Goal: Task Accomplishment & Management: Manage account settings

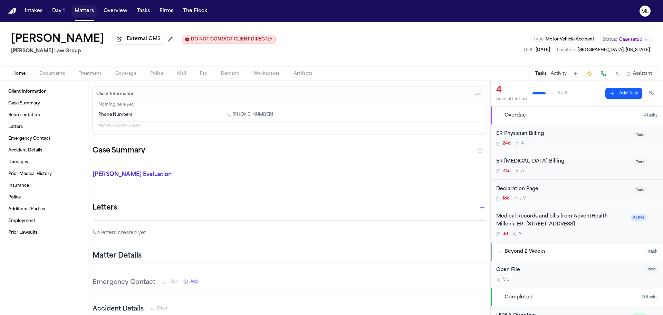
drag, startPoint x: 89, startPoint y: 10, endPoint x: 97, endPoint y: 10, distance: 7.6
click at [89, 10] on button "Matters" at bounding box center [84, 11] width 25 height 12
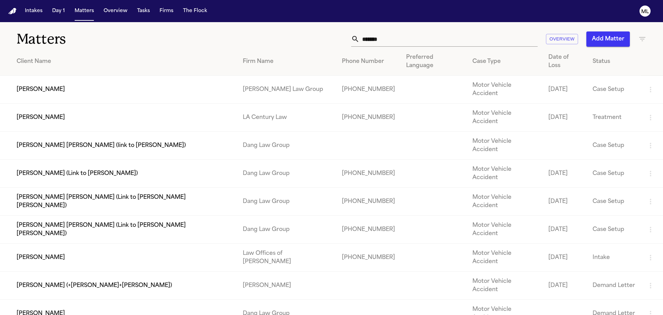
drag, startPoint x: 395, startPoint y: 38, endPoint x: 322, endPoint y: 38, distance: 72.9
click at [323, 38] on div "******* Overview Add Matter" at bounding box center [423, 38] width 447 height 15
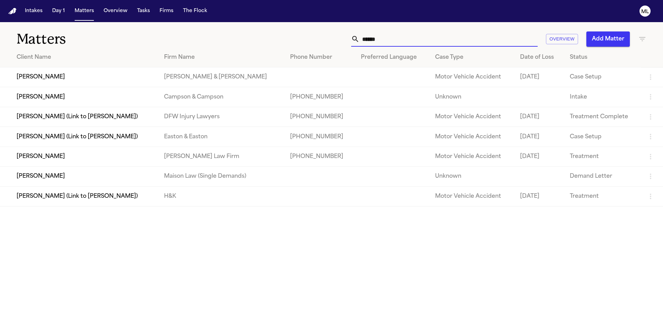
type input "******"
click at [110, 157] on td "[PERSON_NAME]" at bounding box center [79, 157] width 159 height 20
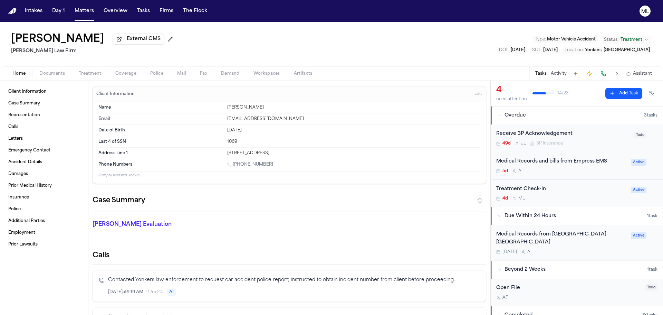
click at [587, 257] on div "Medical Records from [GEOGRAPHIC_DATA][PERSON_NAME] Yonkers [DATE] A Active" at bounding box center [577, 242] width 172 height 35
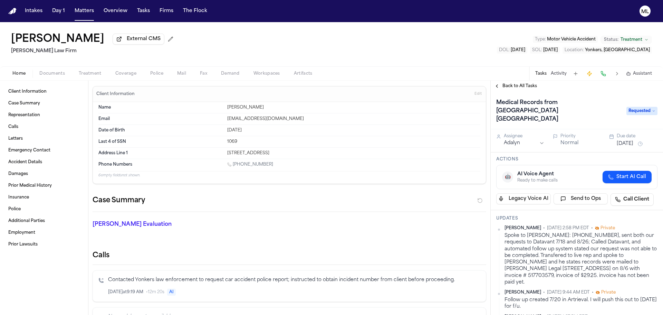
click at [634, 107] on span "Requested" at bounding box center [642, 111] width 31 height 8
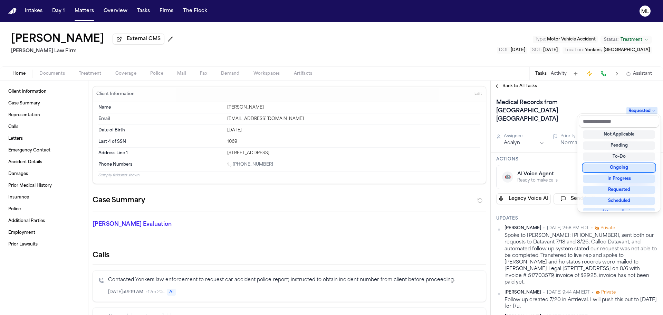
scroll to position [69, 0]
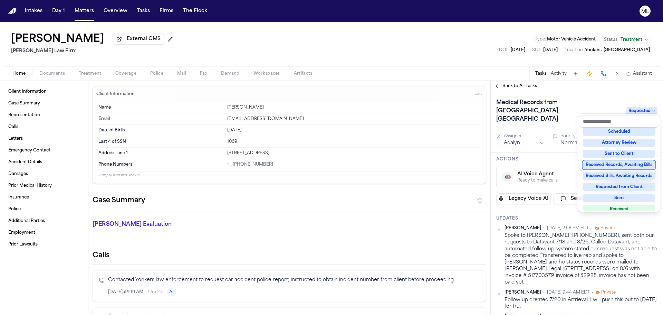
click at [639, 164] on div "Received Records, Awaiting Bills" at bounding box center [619, 165] width 72 height 8
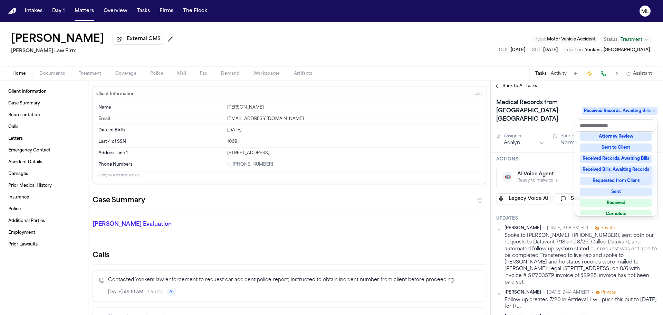
scroll to position [108, 0]
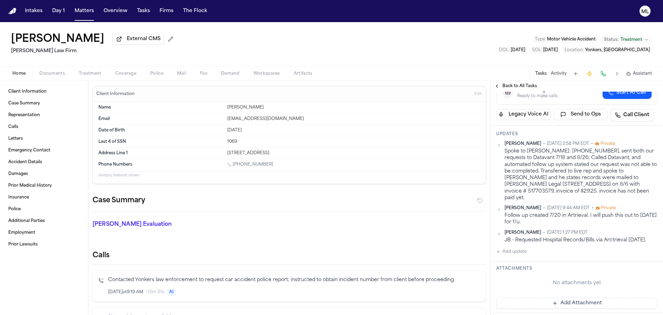
scroll to position [138, 0]
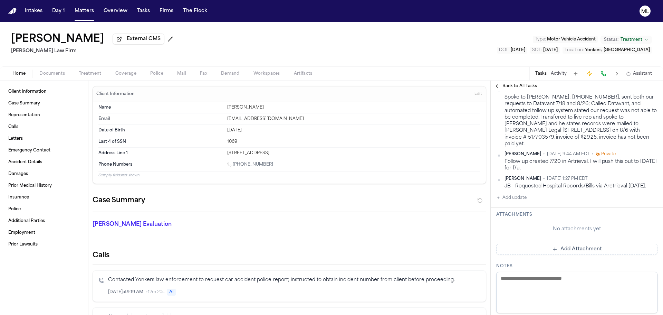
click at [564, 244] on button "Add Attachment" at bounding box center [577, 249] width 161 height 11
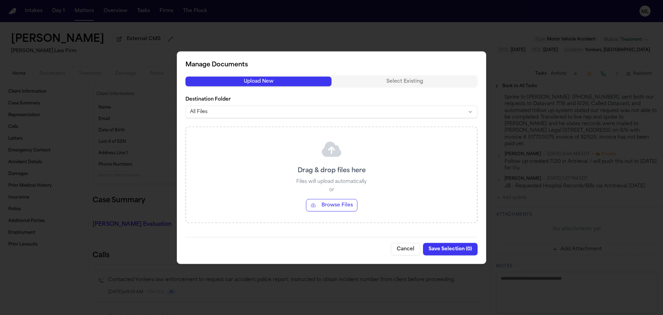
click at [339, 201] on button "Browse Files" at bounding box center [331, 205] width 51 height 12
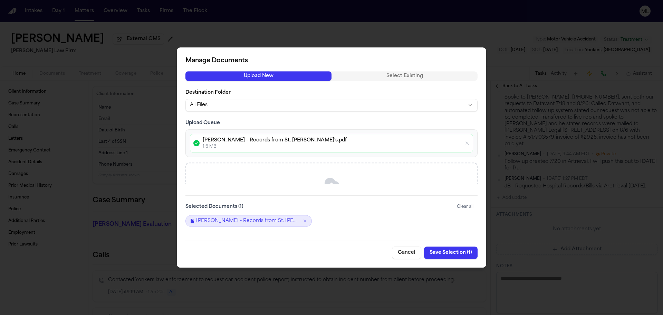
click at [450, 249] on button "Save Selection ( 1 )" at bounding box center [451, 252] width 54 height 12
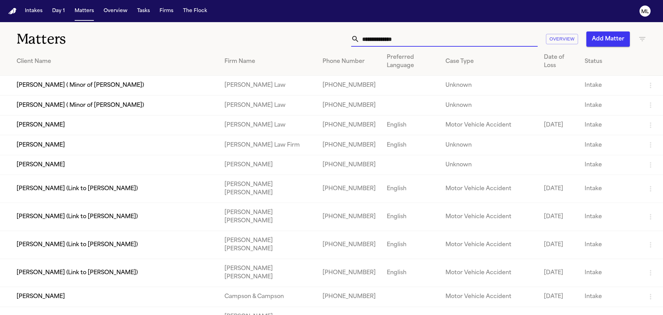
click at [422, 43] on input "text" at bounding box center [449, 38] width 178 height 15
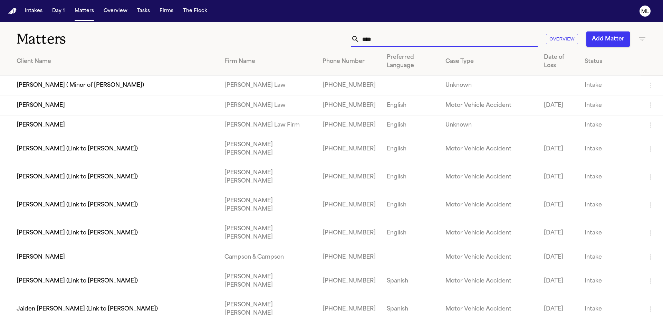
click at [393, 41] on input "****" at bounding box center [449, 38] width 178 height 15
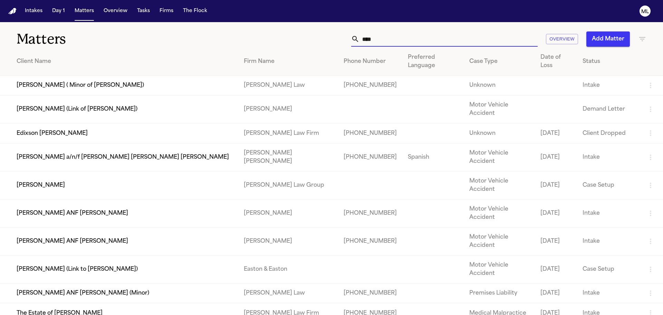
type input "****"
click at [64, 171] on td "[PERSON_NAME]" at bounding box center [119, 185] width 238 height 28
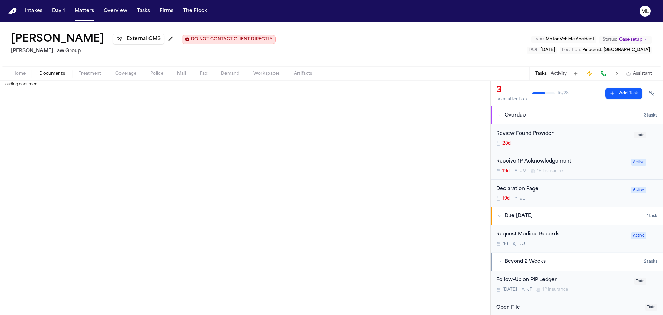
click at [60, 72] on span "Documents" at bounding box center [52, 74] width 26 height 6
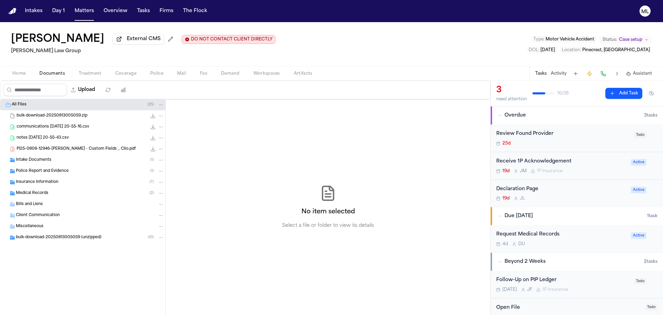
click at [63, 161] on div "Intake Documents ( 1 )" at bounding box center [90, 160] width 148 height 6
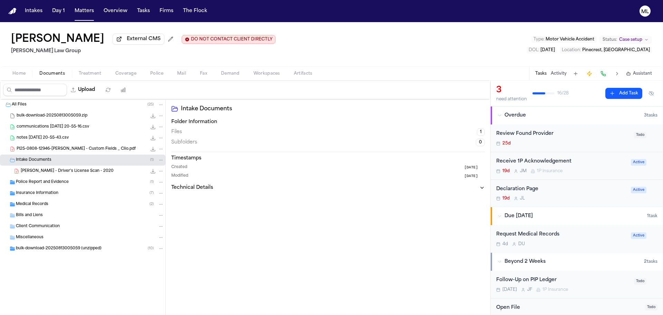
click at [62, 182] on span "Police Report and Evidence" at bounding box center [42, 182] width 53 height 6
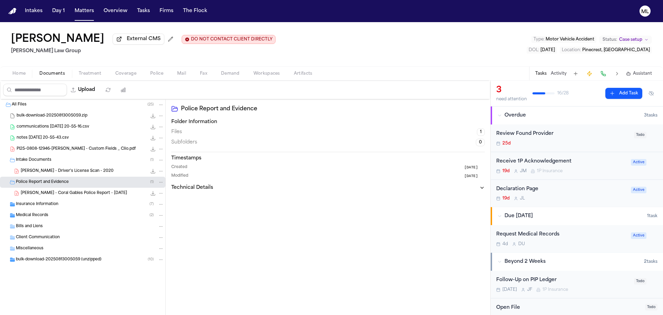
click at [66, 195] on span "[PERSON_NAME] - Coral Gables Police Report - [DATE]" at bounding box center [74, 193] width 106 height 6
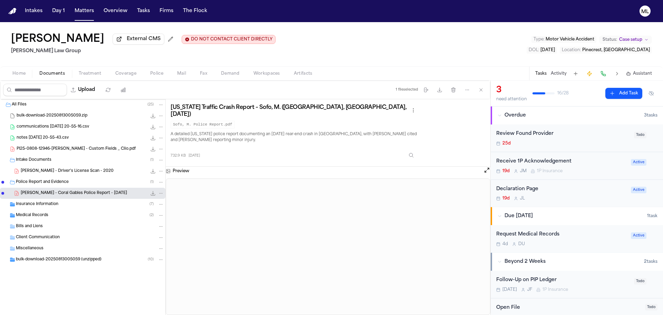
click at [487, 169] on button "Open preview" at bounding box center [487, 170] width 7 height 7
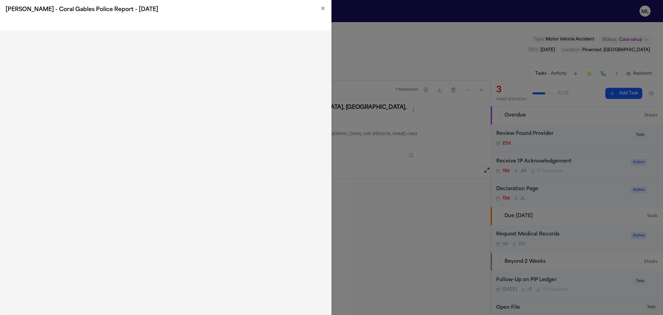
click at [324, 8] on icon "button" at bounding box center [323, 8] width 3 height 3
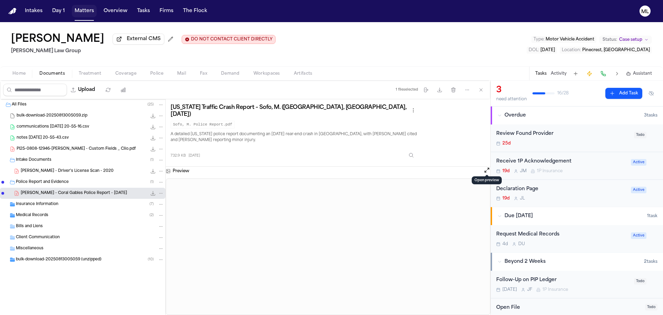
click at [84, 10] on button "Matters" at bounding box center [84, 11] width 25 height 12
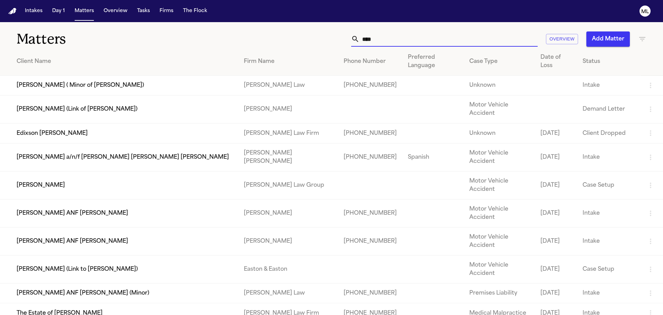
drag, startPoint x: 397, startPoint y: 39, endPoint x: 354, endPoint y: 37, distance: 42.5
click at [354, 37] on div "****" at bounding box center [444, 38] width 187 height 15
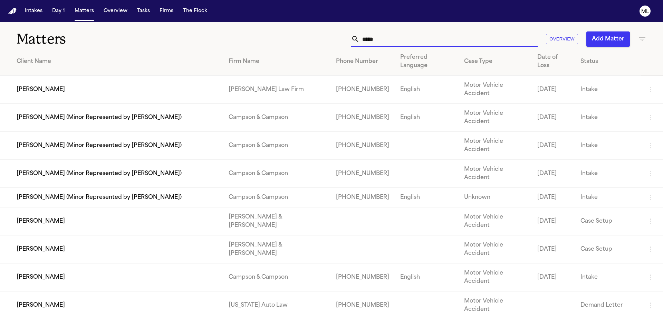
type input "*****"
click at [164, 78] on td "[PERSON_NAME]" at bounding box center [111, 90] width 223 height 28
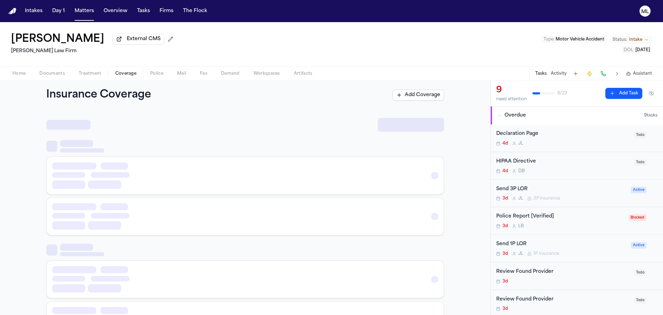
click at [122, 72] on span "Coverage" at bounding box center [125, 74] width 21 height 6
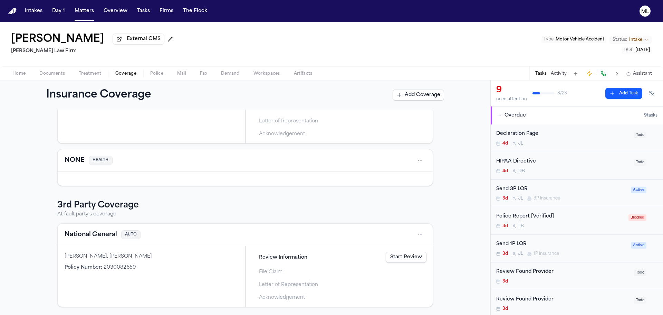
scroll to position [82, 0]
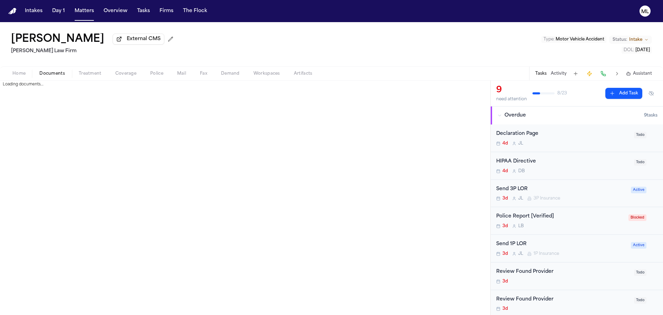
click at [41, 76] on span "Documents" at bounding box center [52, 74] width 26 height 6
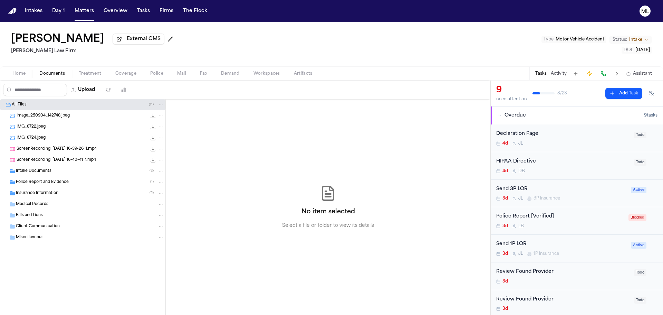
click at [62, 110] on div "All Files ( 11 )" at bounding box center [83, 104] width 166 height 11
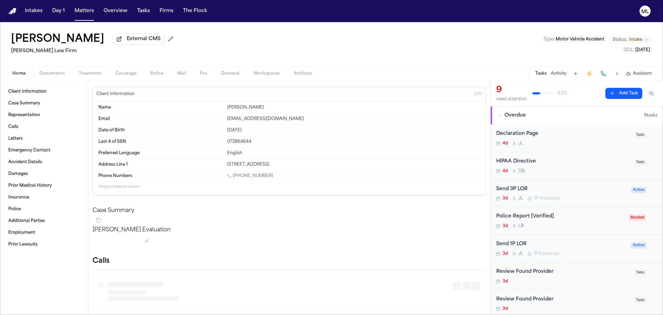
click at [24, 72] on span "Home" at bounding box center [18, 74] width 13 height 6
click at [53, 76] on span "Documents" at bounding box center [52, 74] width 26 height 6
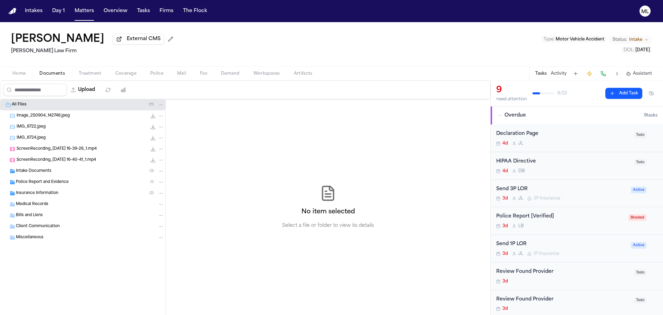
click at [51, 171] on div "Intake Documents ( 3 )" at bounding box center [90, 171] width 148 height 6
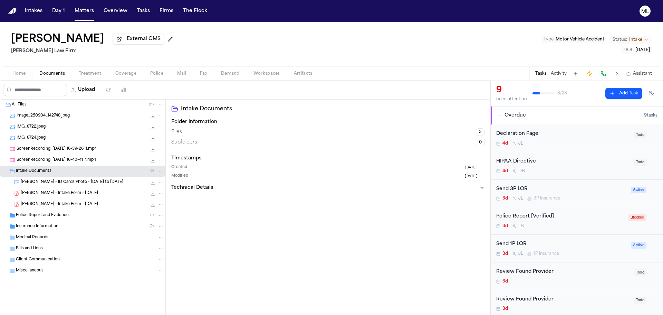
click at [72, 195] on span "[PERSON_NAME] - Intake Form - [DATE]" at bounding box center [59, 193] width 77 height 6
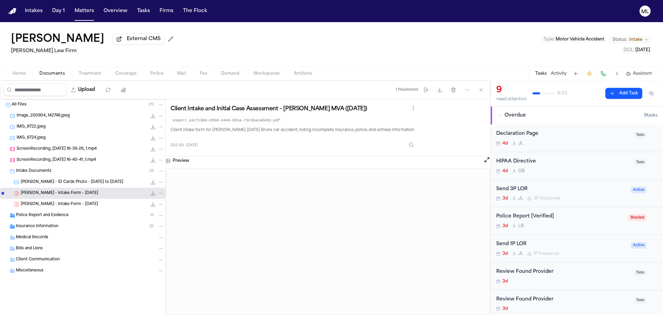
click at [125, 71] on span "Coverage" at bounding box center [125, 74] width 21 height 6
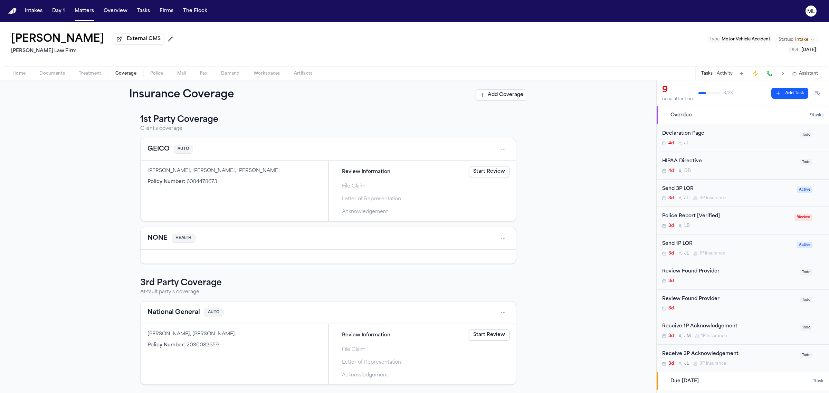
scroll to position [4, 0]
click at [83, 231] on div "1st Party Coverage Client's coverage GEICO AUTO [PERSON_NAME], [PERSON_NAME], […" at bounding box center [328, 252] width 657 height 284
click at [104, 175] on div "1st Party Coverage Client's coverage GEICO AUTO [PERSON_NAME], [PERSON_NAME], […" at bounding box center [328, 252] width 657 height 284
click at [502, 145] on html "Intakes Day 1 Matters Overview Tasks Firms The Flock ML [PERSON_NAME] External …" at bounding box center [414, 196] width 829 height 393
click at [476, 163] on div "View coverage details" at bounding box center [478, 167] width 52 height 18
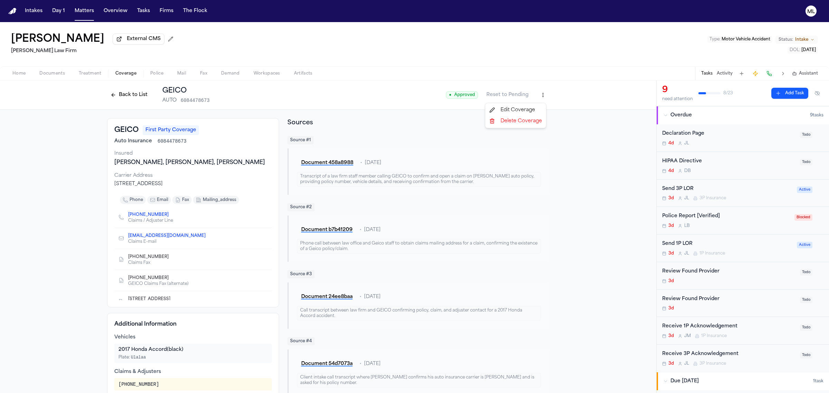
click at [540, 95] on html "Intakes Day 1 Matters Overview Tasks Firms The Flock ML [PERSON_NAME] External …" at bounding box center [414, 196] width 829 height 393
click at [583, 130] on html "Intakes Day 1 Matters Overview Tasks Firms The Flock ML [PERSON_NAME] External …" at bounding box center [414, 196] width 829 height 393
click at [543, 97] on html "Intakes Day 1 Matters Overview Tasks Firms The Flock ML [PERSON_NAME] External …" at bounding box center [414, 196] width 829 height 393
click at [574, 134] on html "Intakes Day 1 Matters Overview Tasks Firms The Flock ML [PERSON_NAME] External …" at bounding box center [414, 196] width 829 height 393
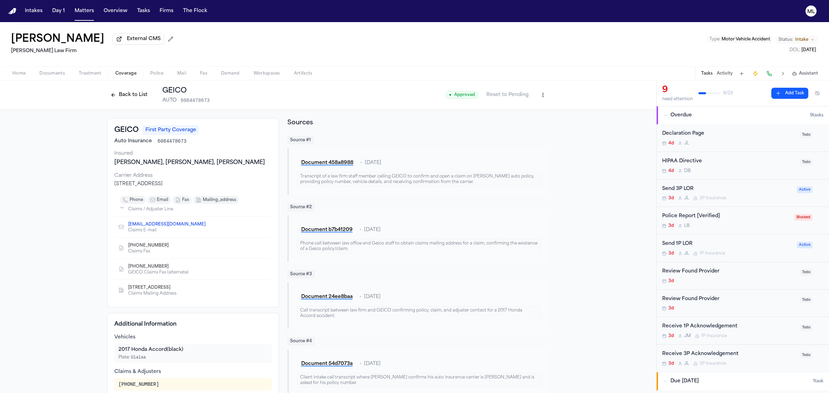
click at [124, 74] on span "Coverage" at bounding box center [125, 74] width 21 height 6
click at [125, 97] on button "Back to List" at bounding box center [129, 94] width 44 height 11
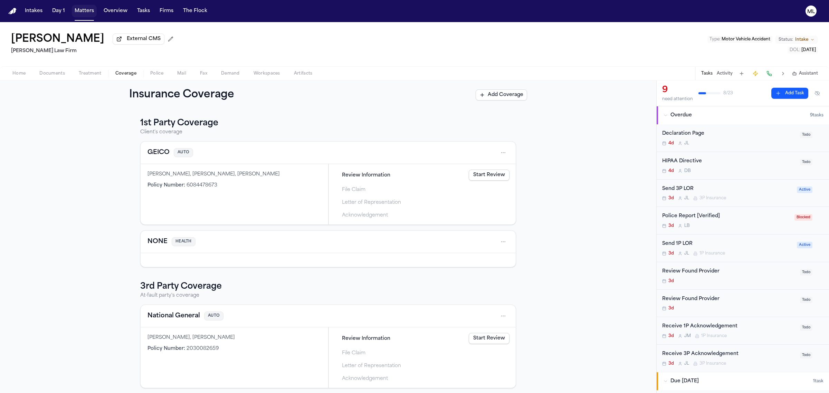
click at [80, 15] on button "Matters" at bounding box center [84, 11] width 25 height 12
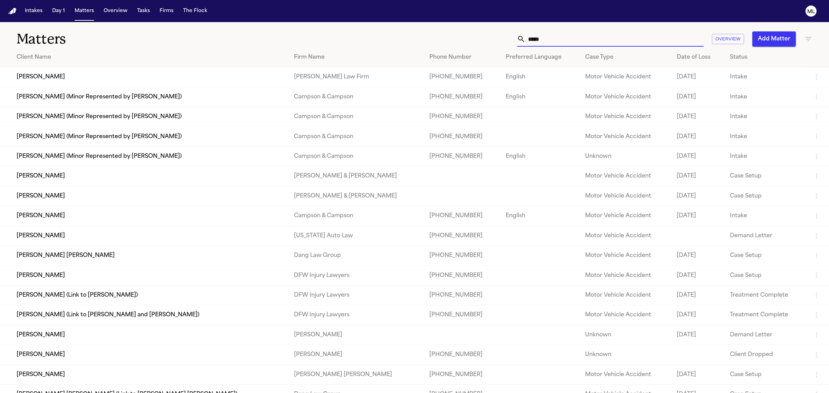
drag, startPoint x: 575, startPoint y: 32, endPoint x: 484, endPoint y: 29, distance: 90.6
click at [480, 34] on div "***** Overview Add Matter" at bounding box center [533, 38] width 557 height 15
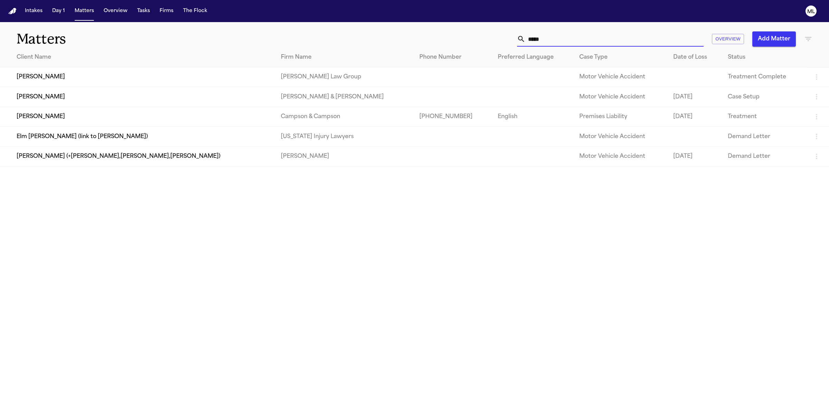
type input "*****"
click at [126, 82] on td "[PERSON_NAME]" at bounding box center [137, 77] width 275 height 20
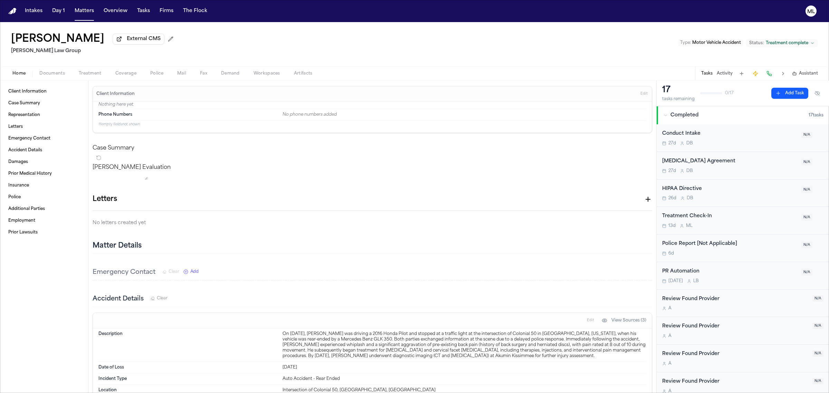
click at [663, 40] on span "Treatment complete" at bounding box center [787, 43] width 43 height 6
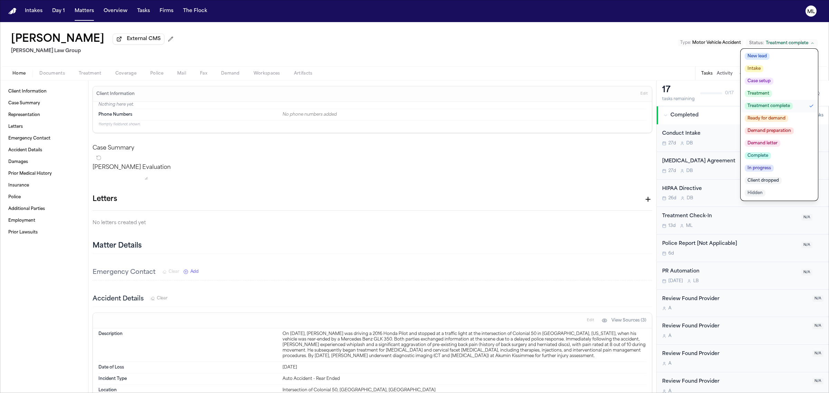
click at [663, 117] on span "Ready for demand" at bounding box center [767, 118] width 44 height 7
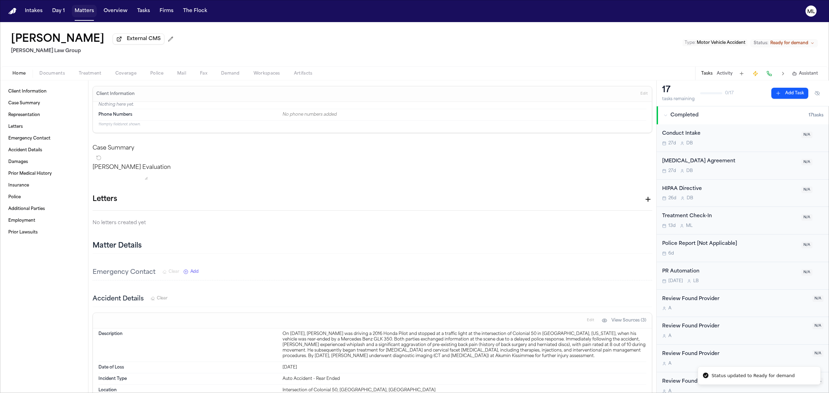
click at [78, 7] on button "Matters" at bounding box center [84, 11] width 25 height 12
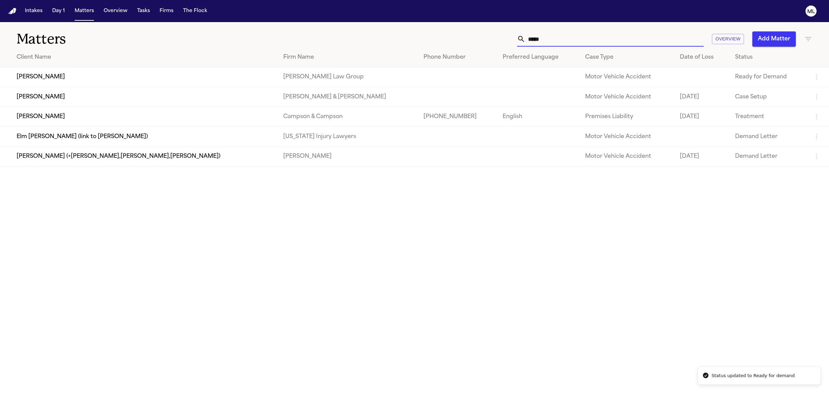
drag, startPoint x: 574, startPoint y: 43, endPoint x: 507, endPoint y: 30, distance: 68.2
click at [499, 42] on div "***** Overview Add Matter" at bounding box center [533, 38] width 557 height 15
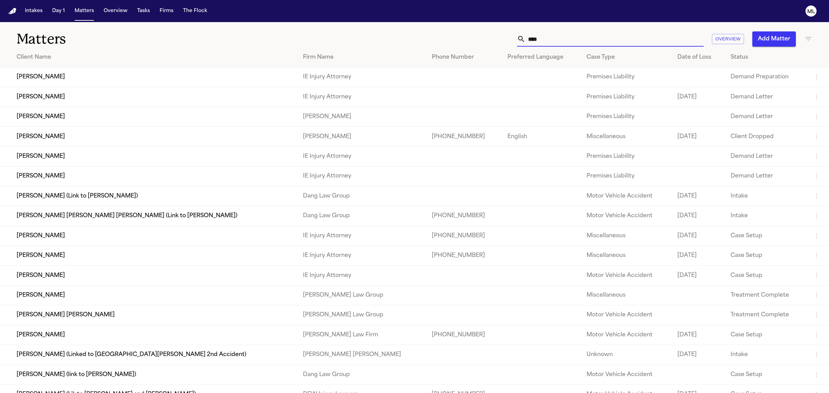
type input "****"
click at [174, 296] on td "[PERSON_NAME]" at bounding box center [149, 295] width 298 height 20
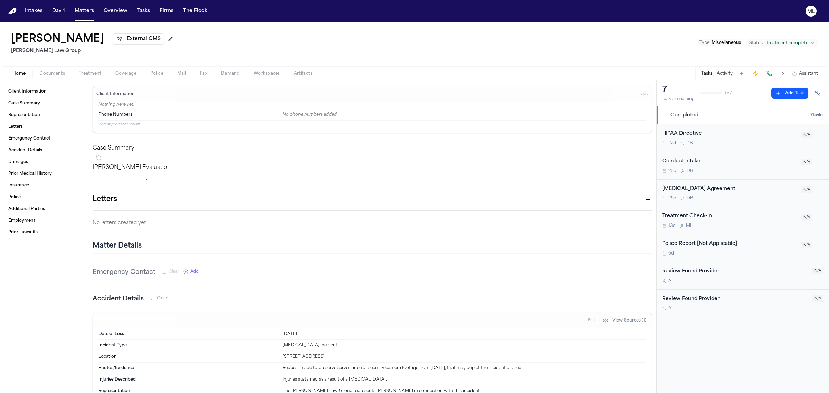
click at [663, 45] on span "Treatment complete" at bounding box center [787, 43] width 43 height 6
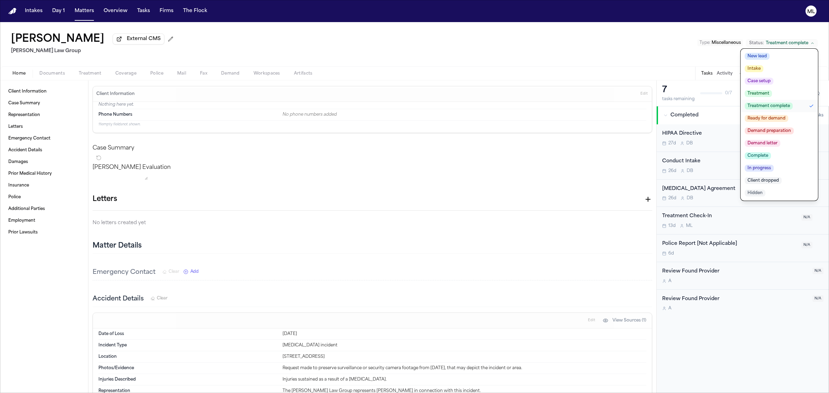
click at [663, 117] on span "Ready for demand" at bounding box center [767, 118] width 44 height 7
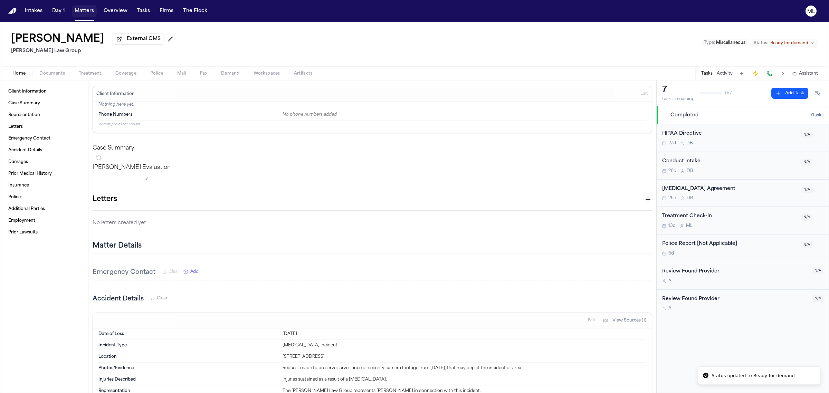
click at [88, 11] on button "Matters" at bounding box center [84, 11] width 25 height 12
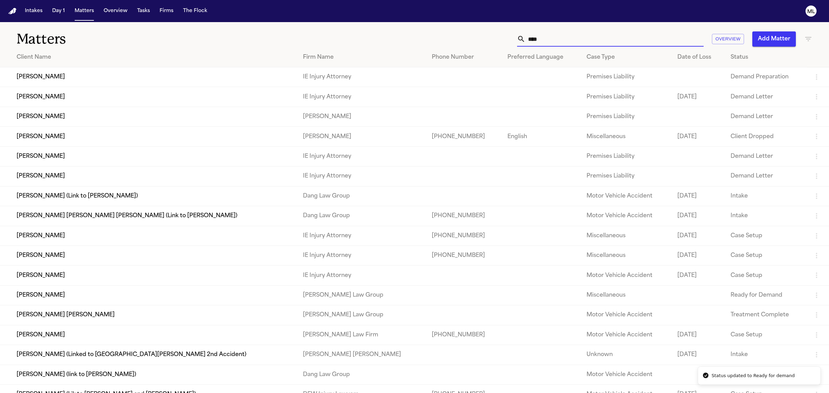
drag, startPoint x: 551, startPoint y: 36, endPoint x: 517, endPoint y: 38, distance: 34.6
click at [518, 38] on div "****" at bounding box center [610, 38] width 187 height 15
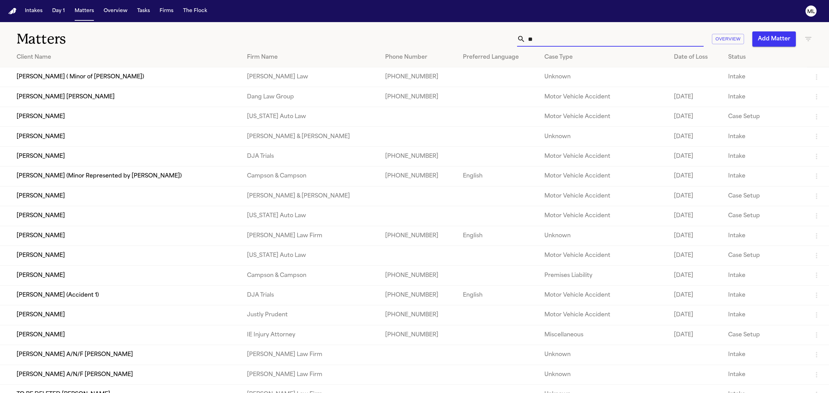
type input "*"
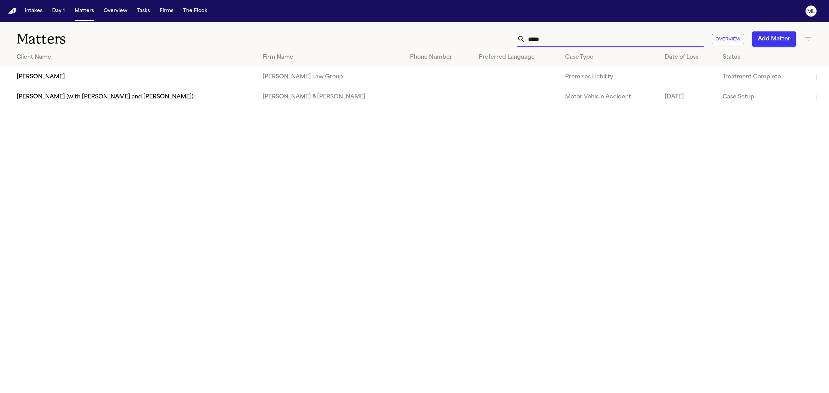
type input "*****"
click at [126, 75] on td "[PERSON_NAME]" at bounding box center [128, 77] width 257 height 20
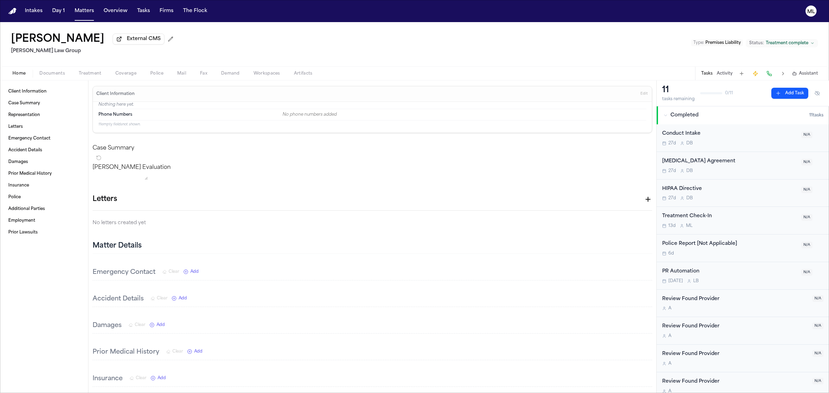
click at [663, 45] on span "Treatment complete" at bounding box center [787, 43] width 43 height 6
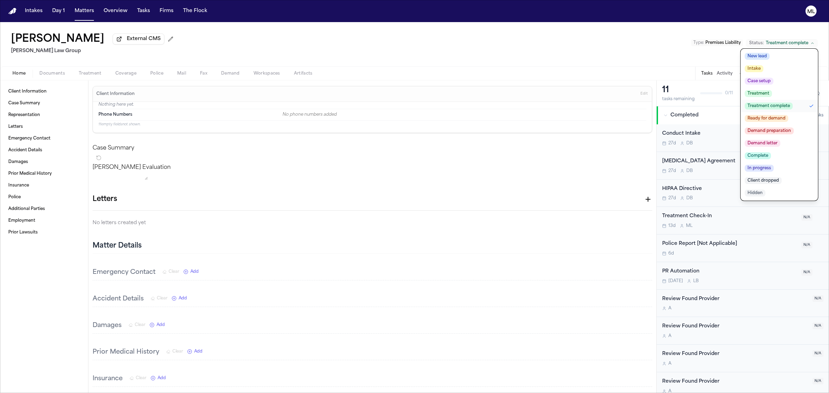
click at [663, 117] on span "Ready for demand" at bounding box center [767, 118] width 44 height 7
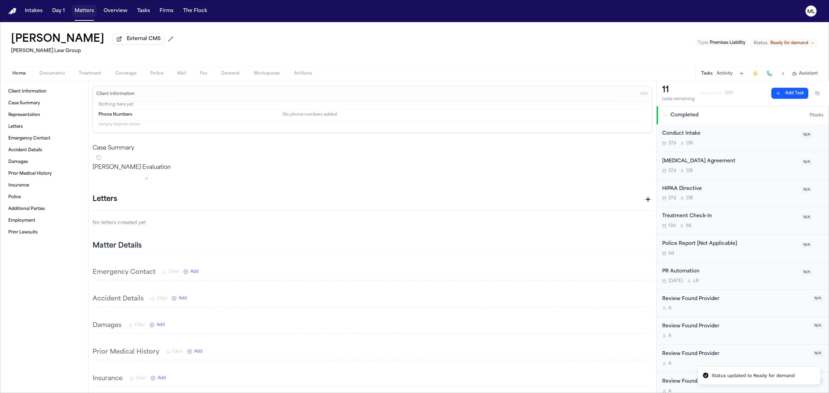
click at [86, 9] on button "Matters" at bounding box center [84, 11] width 25 height 12
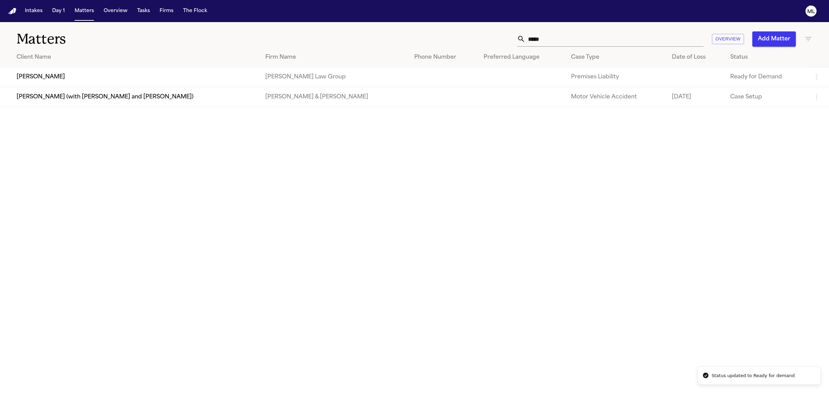
drag, startPoint x: 542, startPoint y: 38, endPoint x: 518, endPoint y: 37, distance: 23.5
click at [518, 37] on div "*****" at bounding box center [610, 38] width 187 height 15
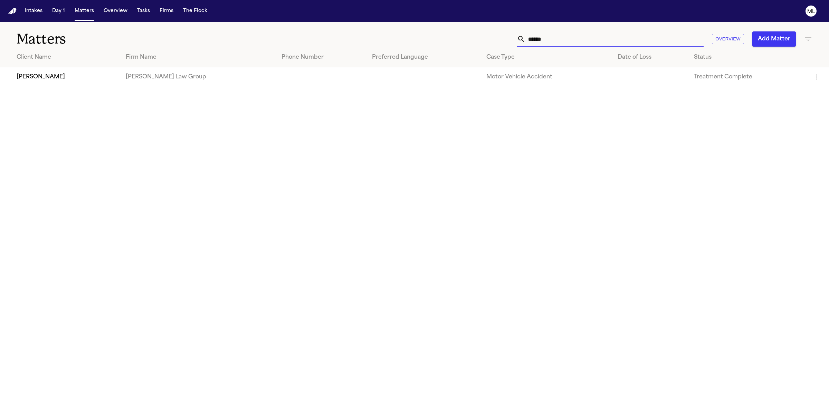
type input "******"
click at [75, 79] on td "[PERSON_NAME]" at bounding box center [60, 77] width 120 height 20
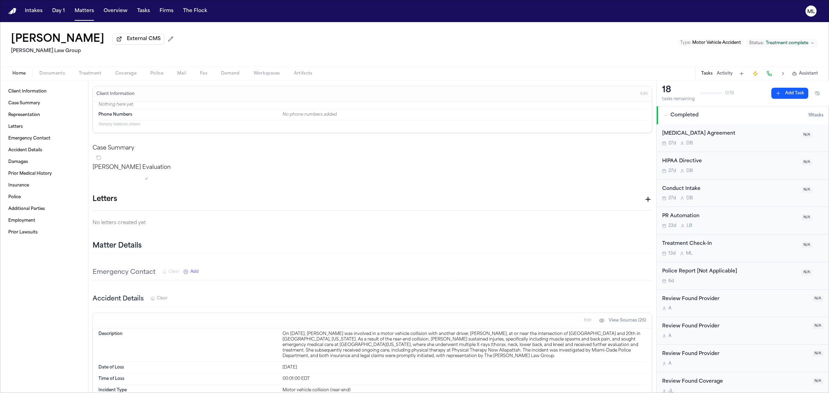
click at [663, 41] on span "Treatment complete" at bounding box center [787, 43] width 43 height 6
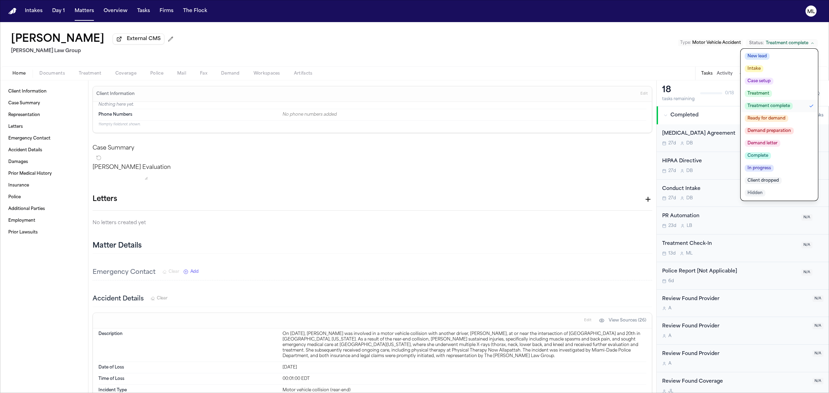
click at [663, 119] on span "Ready for demand" at bounding box center [767, 118] width 44 height 7
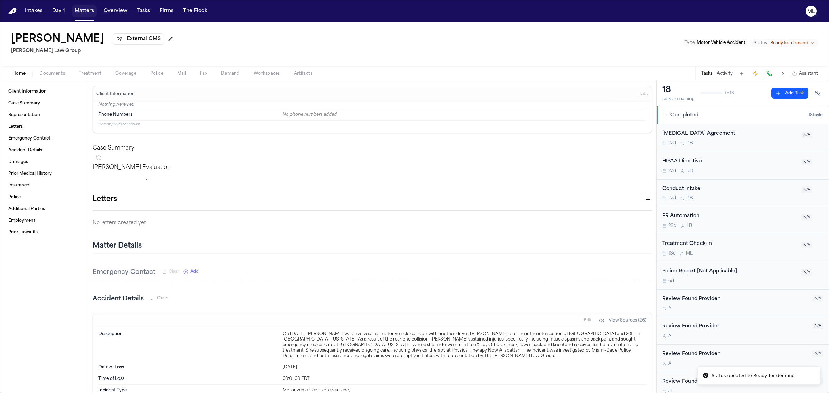
click at [82, 10] on button "Matters" at bounding box center [84, 11] width 25 height 12
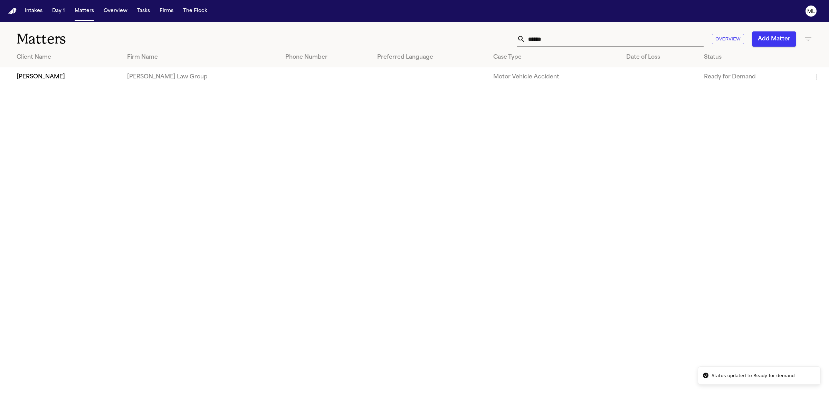
drag, startPoint x: 592, startPoint y: 39, endPoint x: 421, endPoint y: 41, distance: 170.7
click at [421, 41] on div "****** Overview Add Matter" at bounding box center [533, 38] width 557 height 15
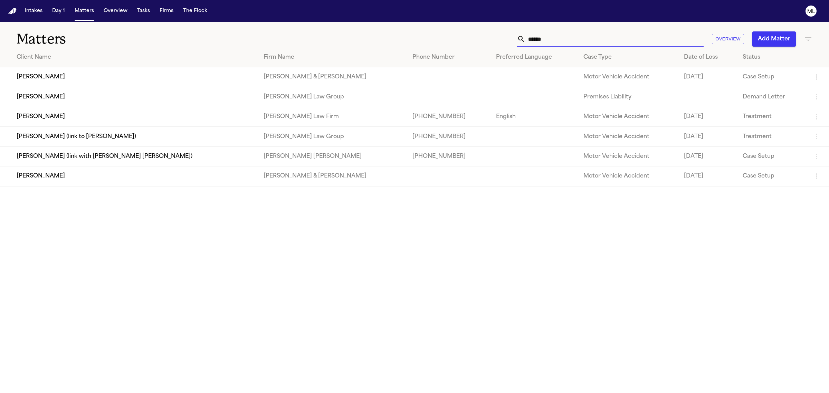
type input "******"
click at [88, 100] on td "[PERSON_NAME]" at bounding box center [129, 97] width 258 height 20
